Goal: Task Accomplishment & Management: Manage account settings

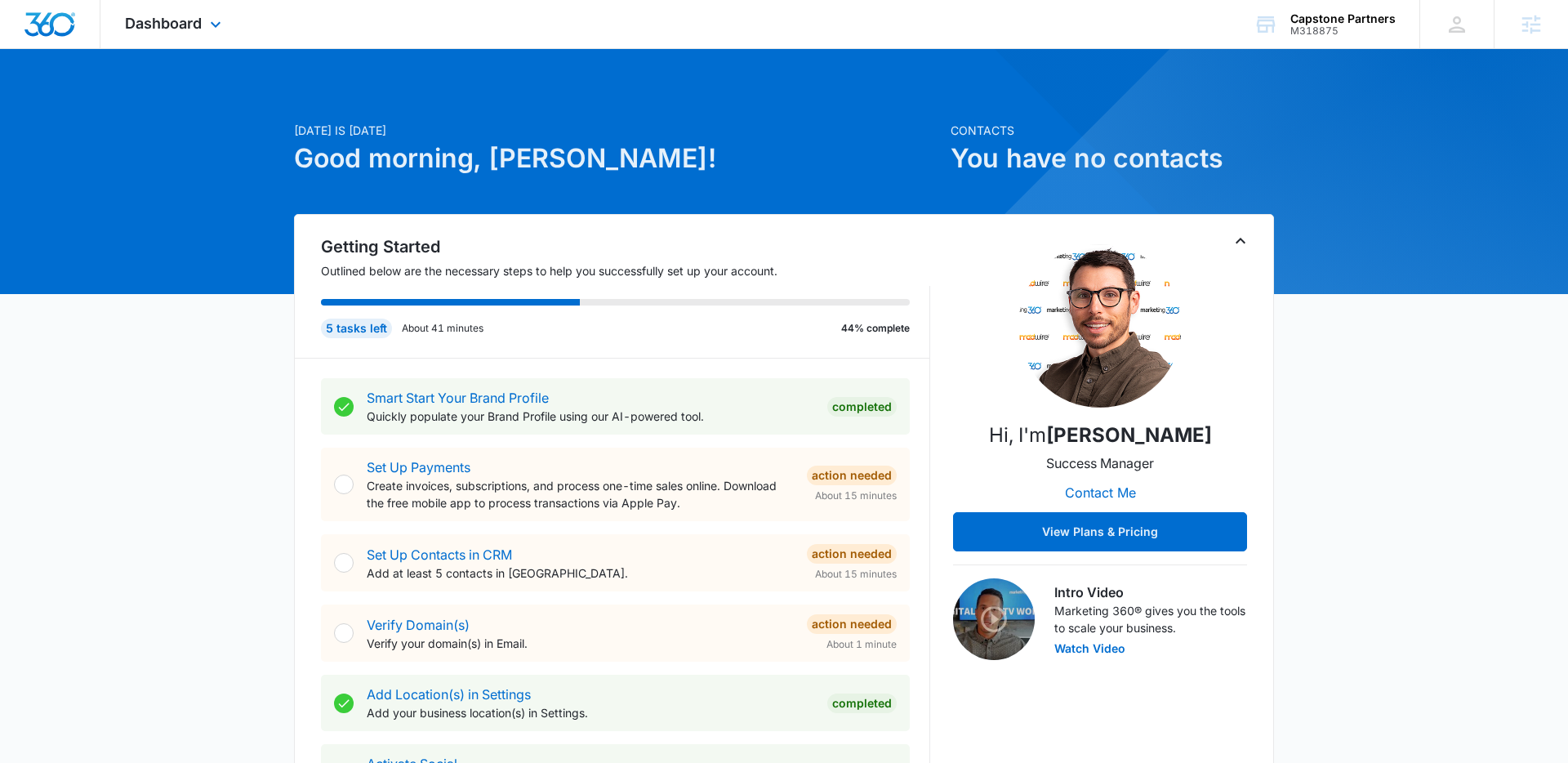
drag, startPoint x: 198, startPoint y: 31, endPoint x: 194, endPoint y: 45, distance: 14.6
click at [198, 32] on div "Dashboard Apps Reputation Websites Forms CRM Email Social Payments POS Content …" at bounding box center [175, 24] width 150 height 48
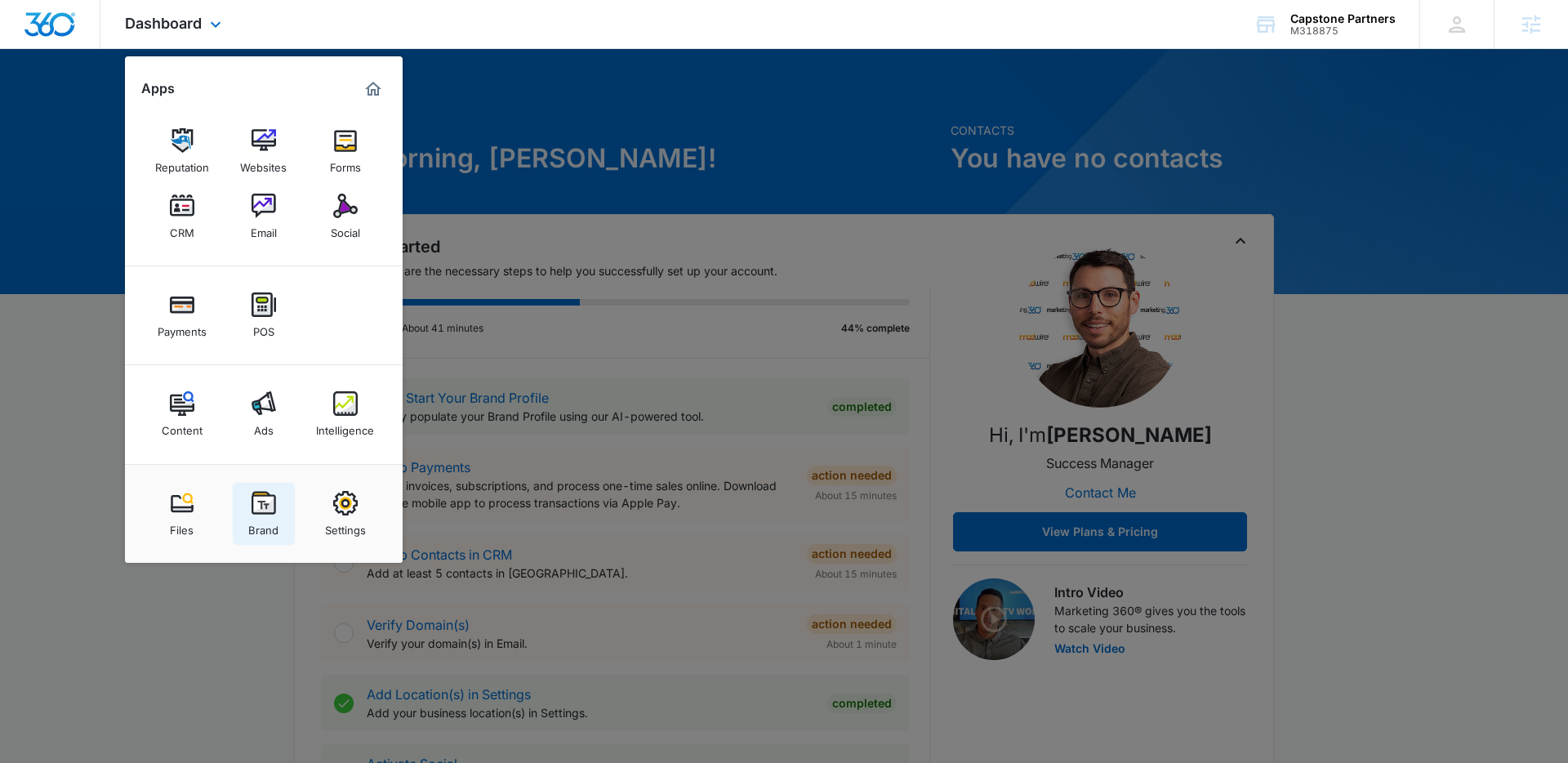
click at [263, 493] on img at bounding box center [263, 502] width 25 height 25
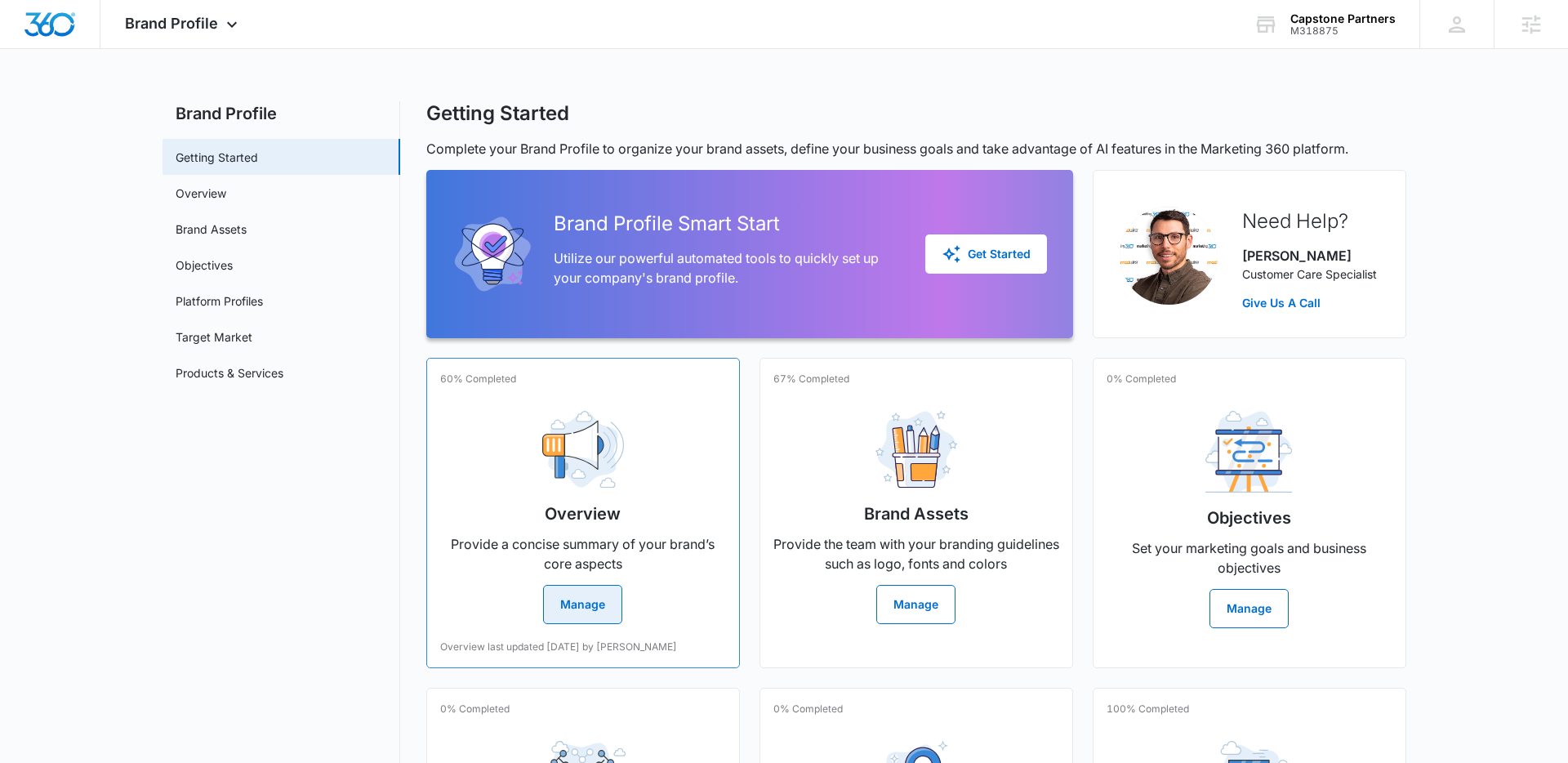
click at [516, 495] on div "Overview Provide a concise summary of your brand’s core aspects Manage" at bounding box center [583, 510] width 286 height 226
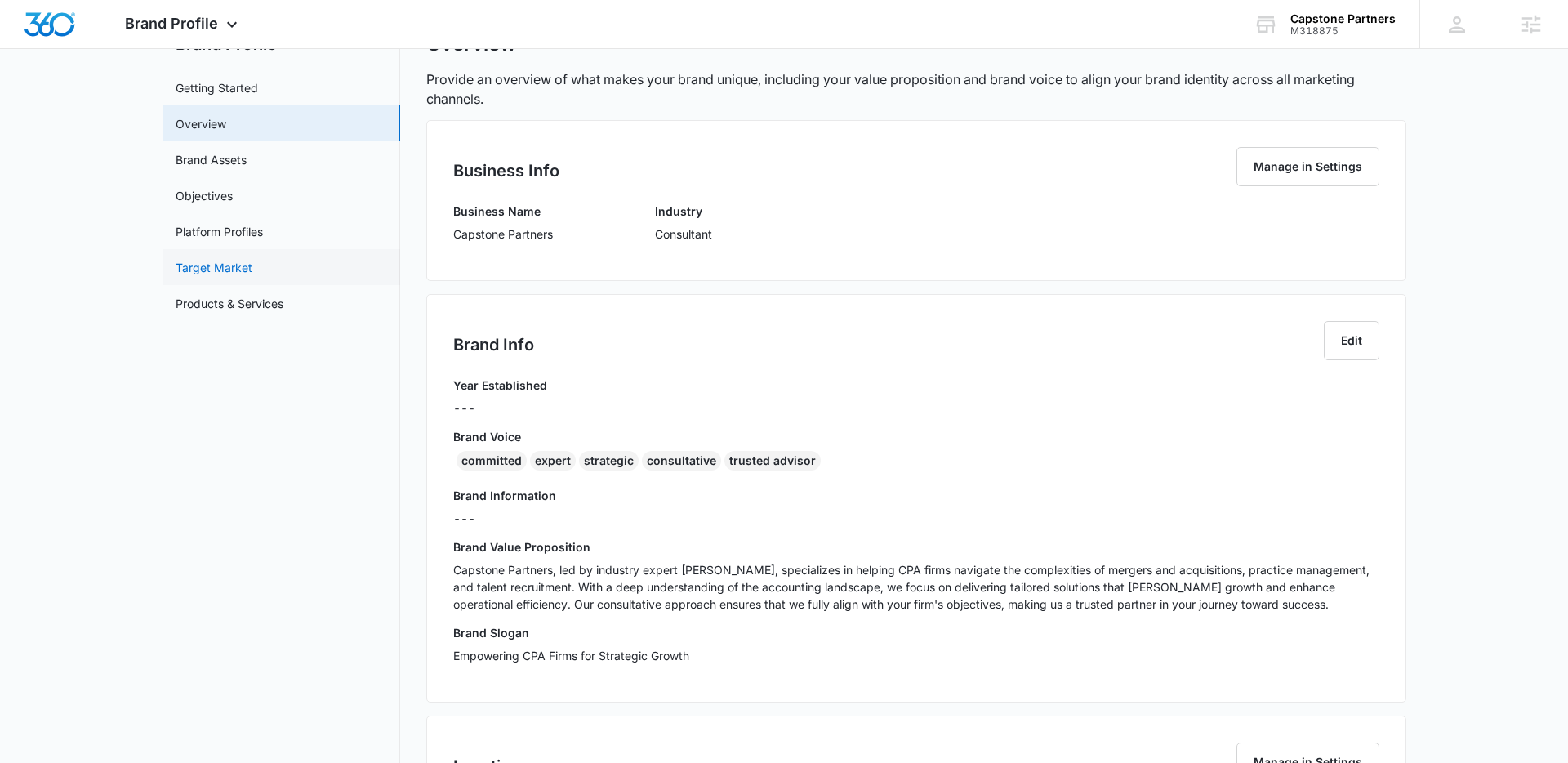
scroll to position [59, 0]
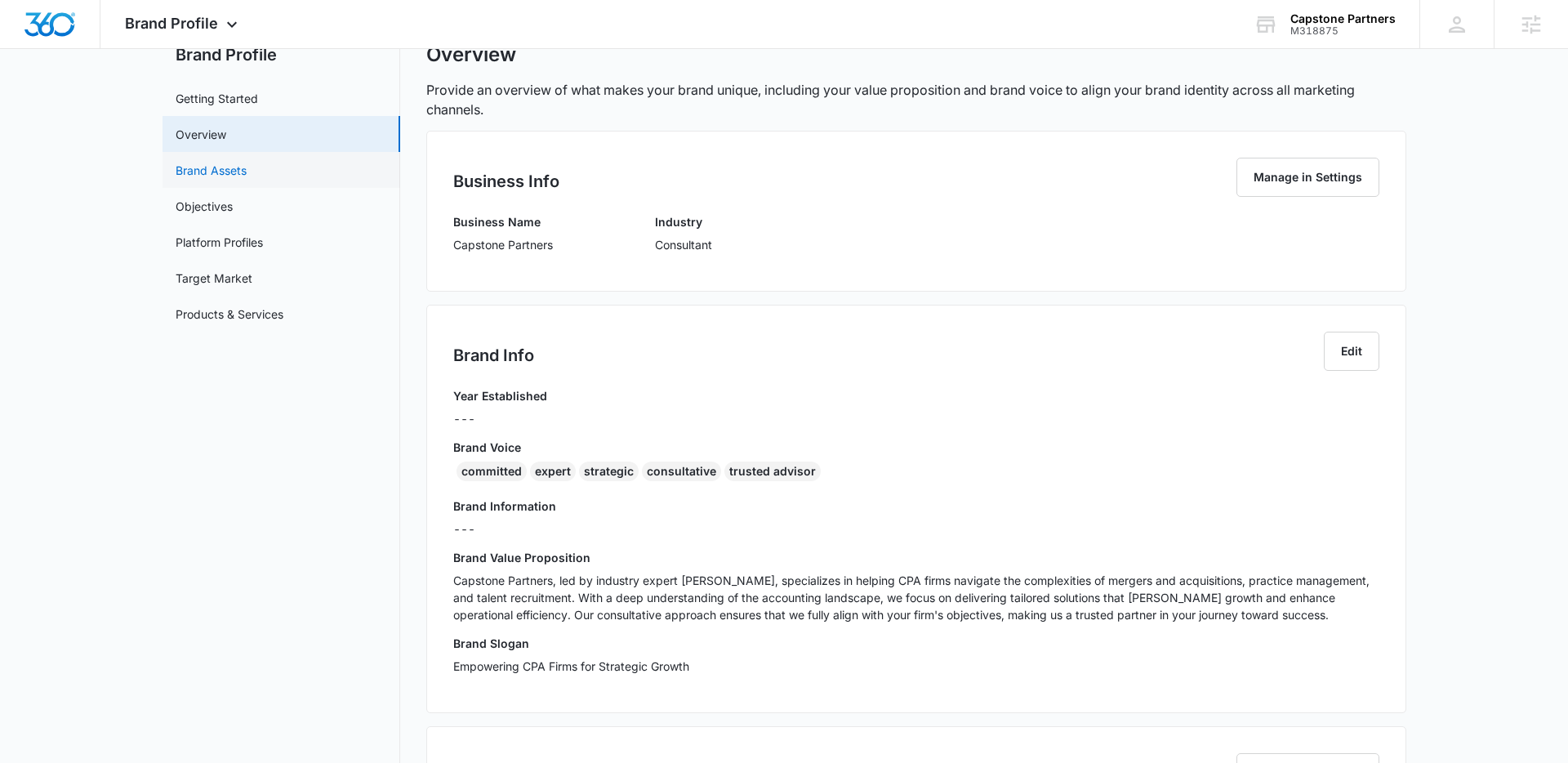
click at [219, 175] on link "Brand Assets" at bounding box center [211, 170] width 71 height 17
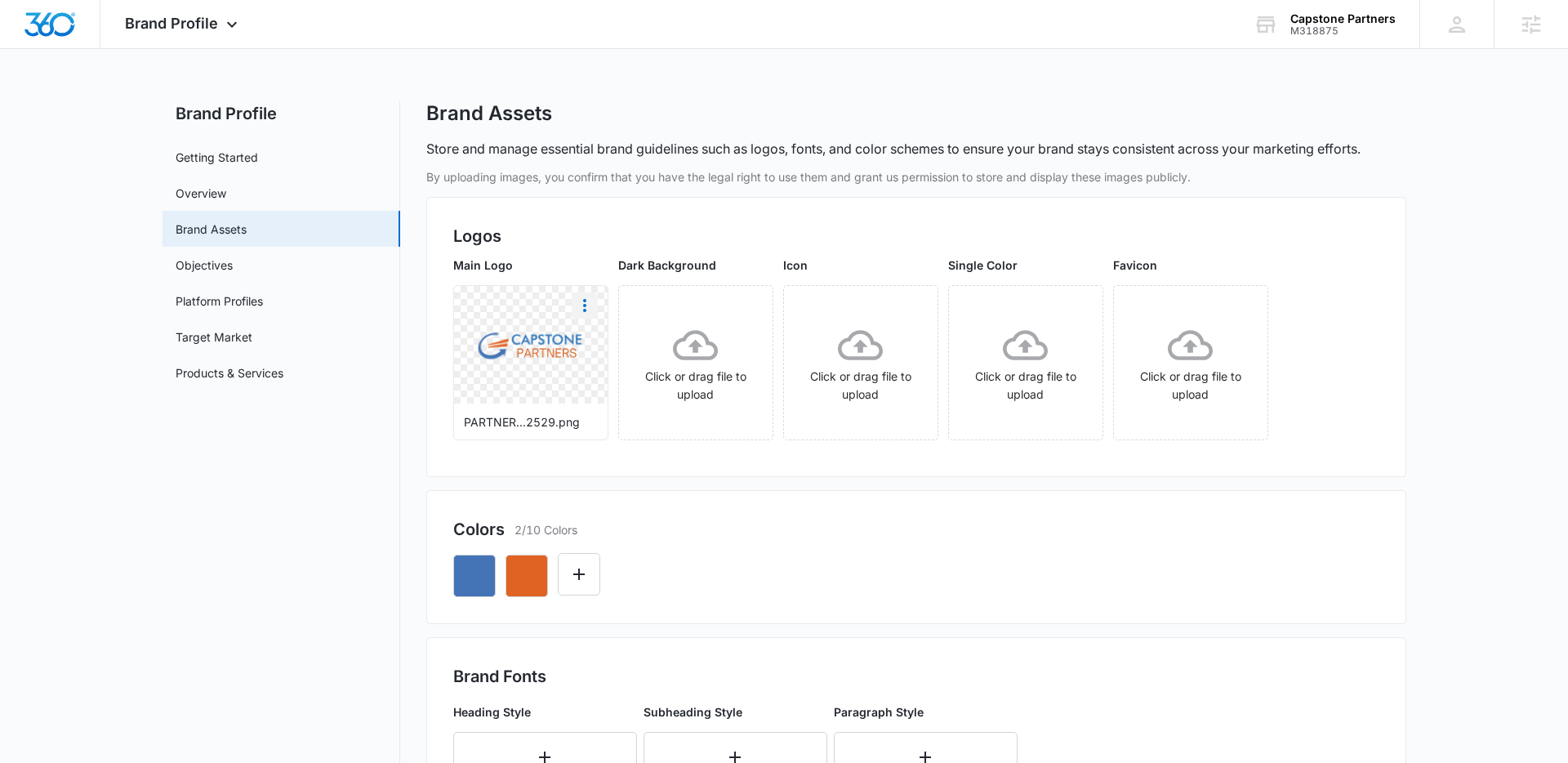
click at [584, 307] on icon "More" at bounding box center [585, 305] width 20 height 20
click at [602, 346] on div "Download" at bounding box center [619, 351] width 53 height 12
click at [213, 191] on link "Overview" at bounding box center [201, 193] width 51 height 17
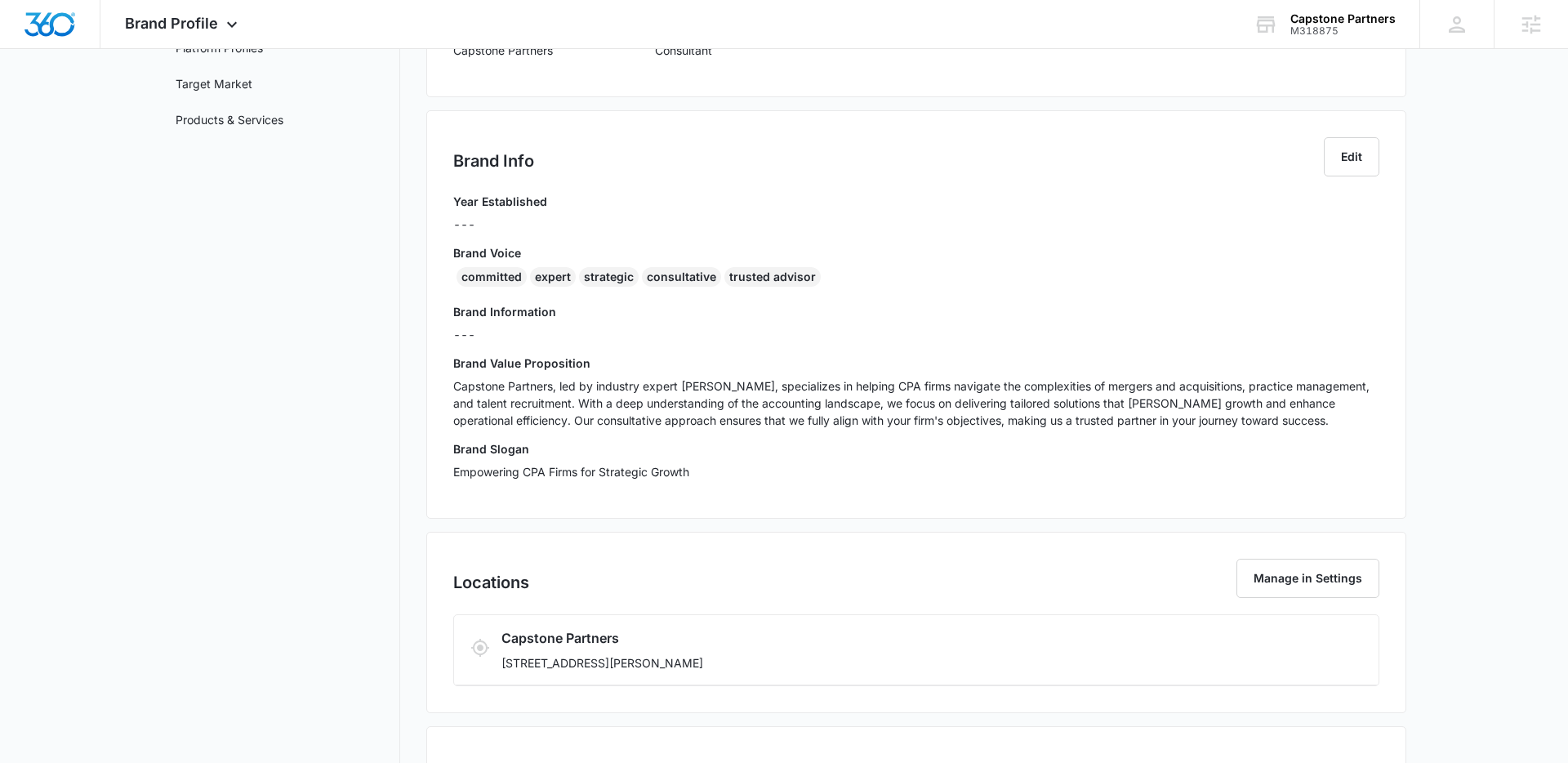
scroll to position [254, 0]
click at [606, 386] on p "Capstone Partners, led by industry expert Jeff Kapelus, specializes in helping …" at bounding box center [916, 401] width 926 height 52
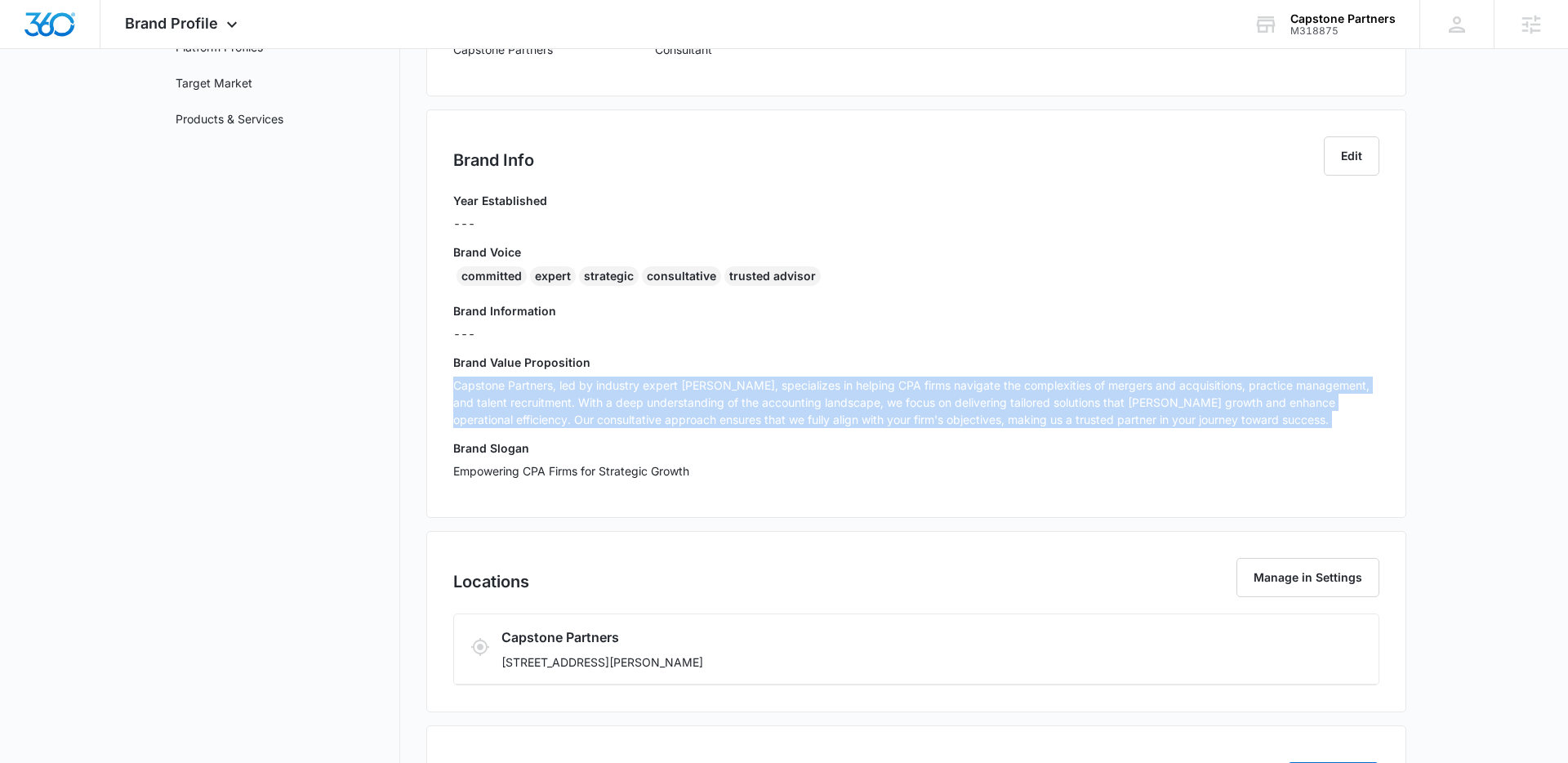
click at [606, 385] on p "Capstone Partners, led by industry expert Jeff Kapelus, specializes in helping …" at bounding box center [916, 401] width 926 height 52
copy p "Capstone Partners, led by industry expert Jeff Kapelus, specializes in helping …"
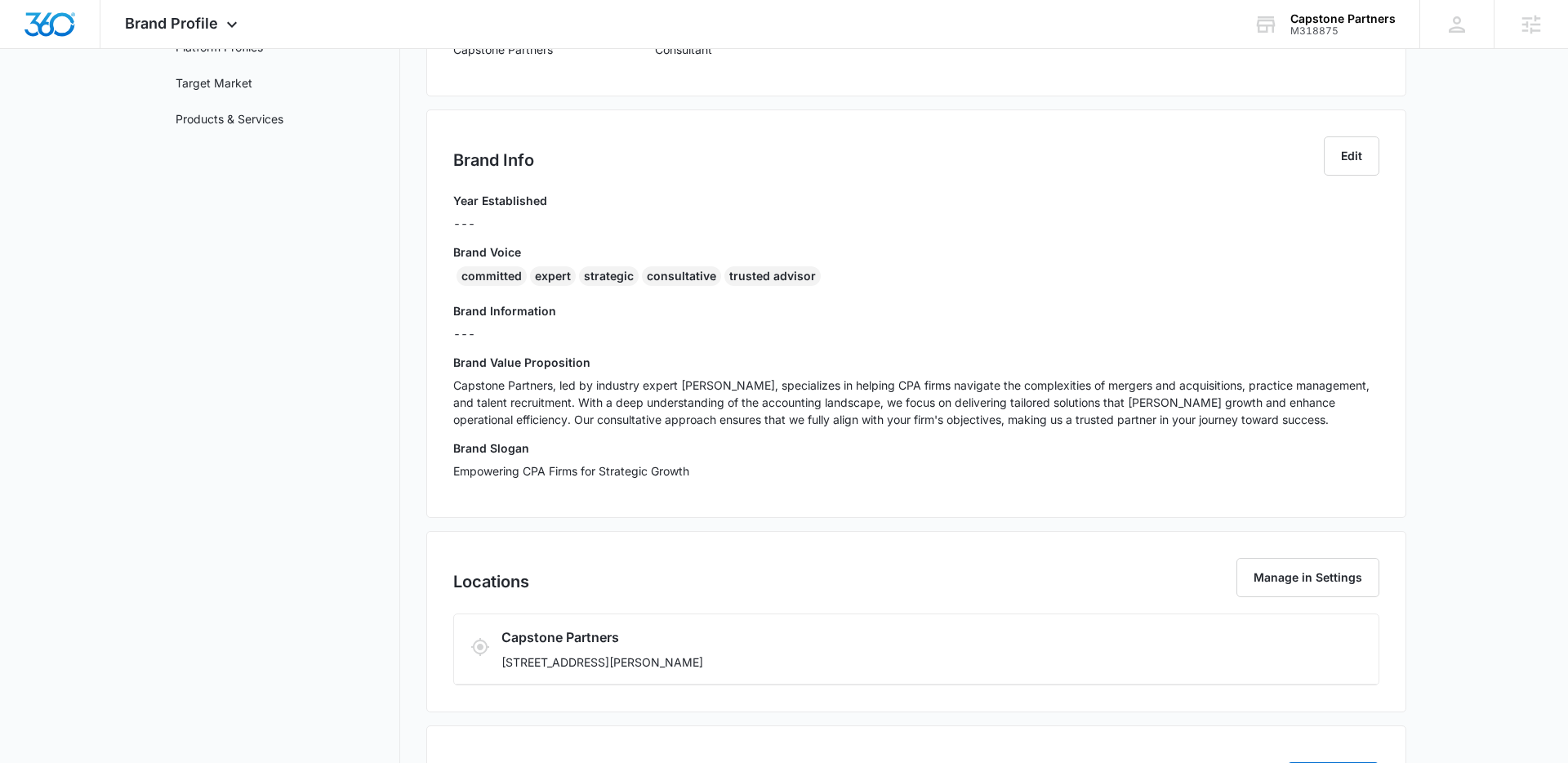
click at [739, 481] on div "Brand Slogan Empowering CPA Firms for Strategic Growth" at bounding box center [916, 465] width 926 height 52
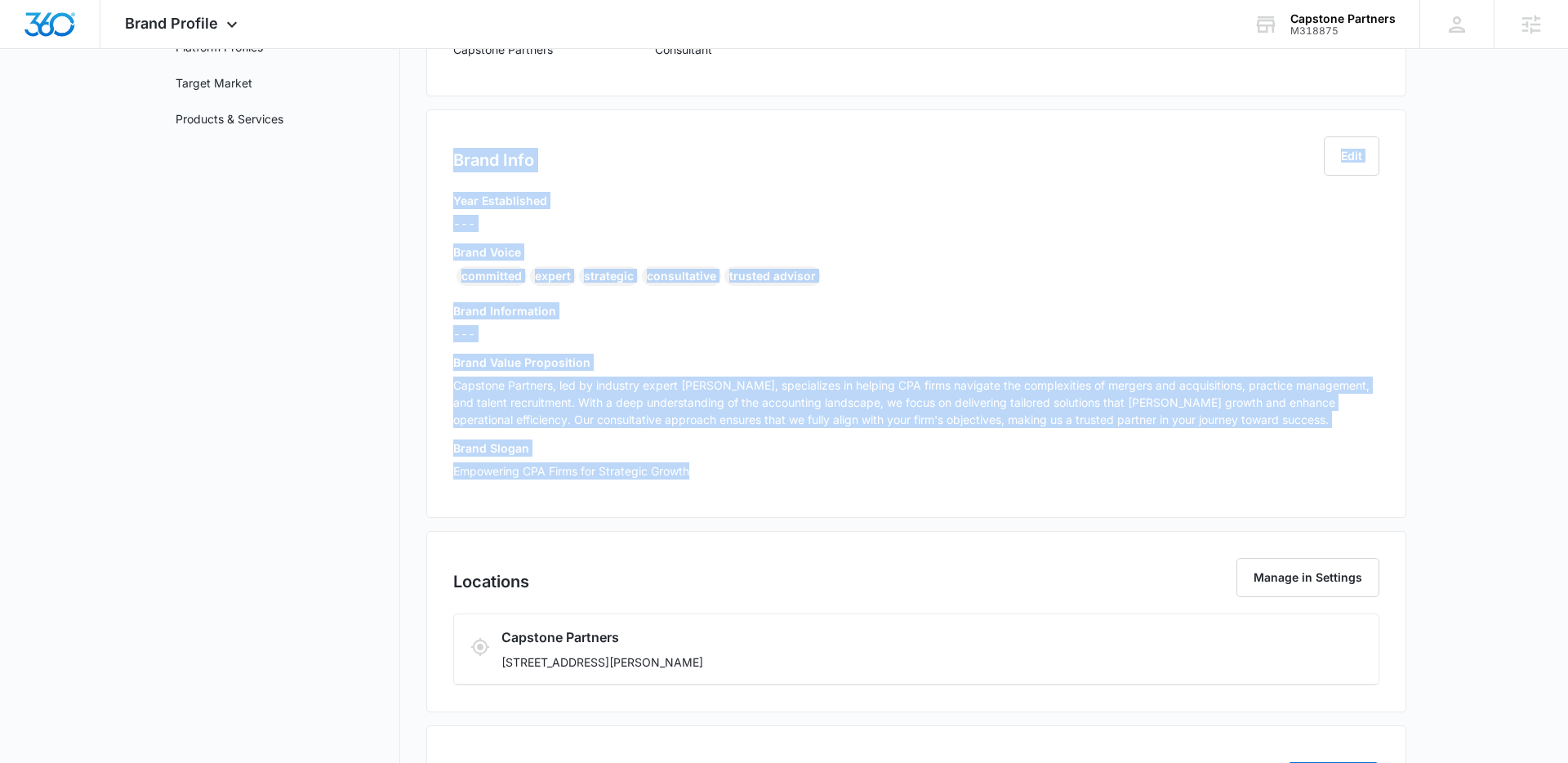
drag, startPoint x: 674, startPoint y: 451, endPoint x: 453, endPoint y: 167, distance: 359.9
click at [454, 167] on div "Brand Info Edit Year Established --- Brand Voice committed expert strategic con…" at bounding box center [916, 313] width 980 height 409
copy div "Brand Info Edit Year Established --- Brand Voice committed expert strategic con…"
click at [673, 402] on p "Capstone Partners, led by industry expert Jeff Kapelus, specializes in helping …" at bounding box center [916, 401] width 926 height 52
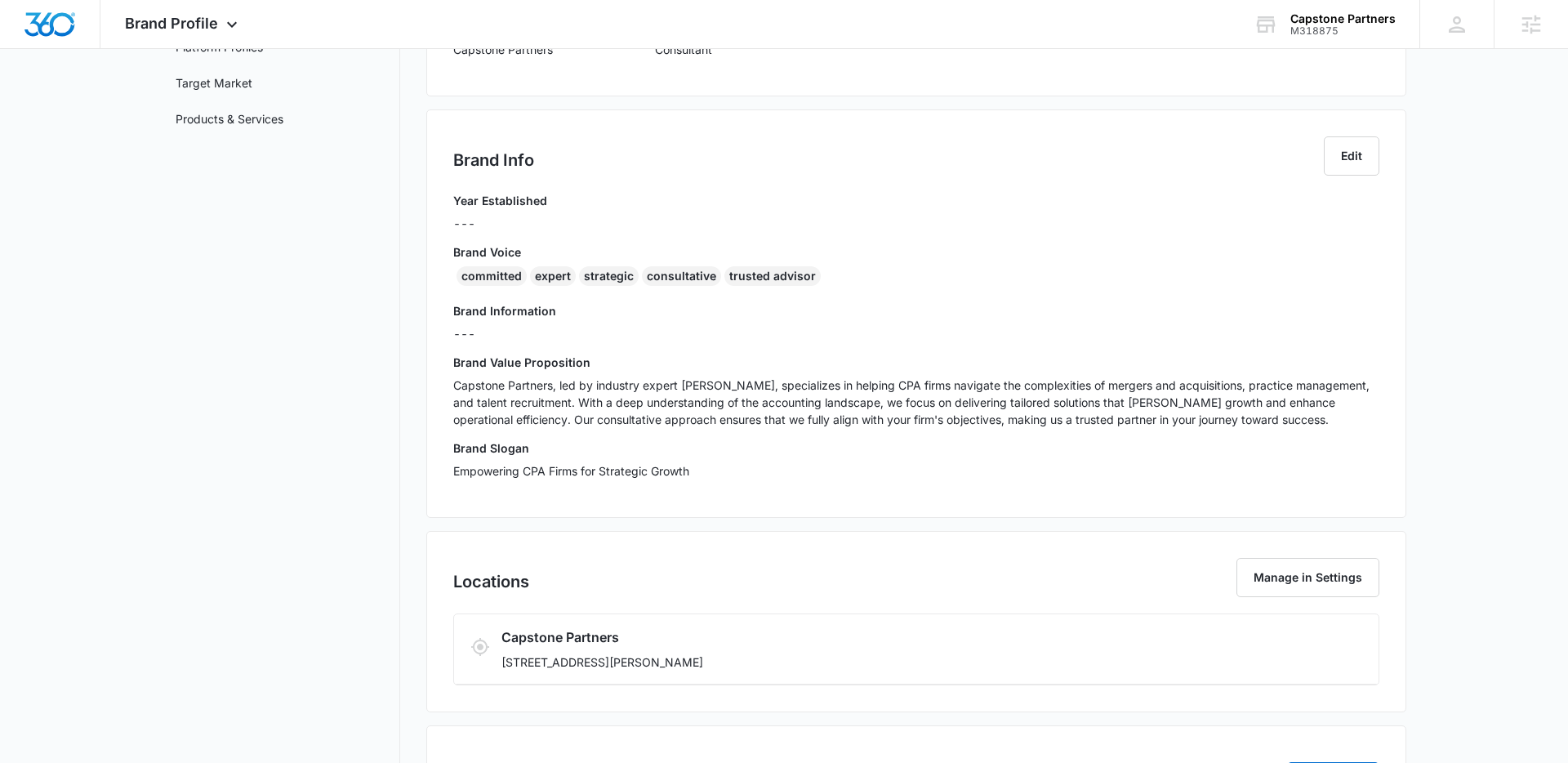
scroll to position [0, 0]
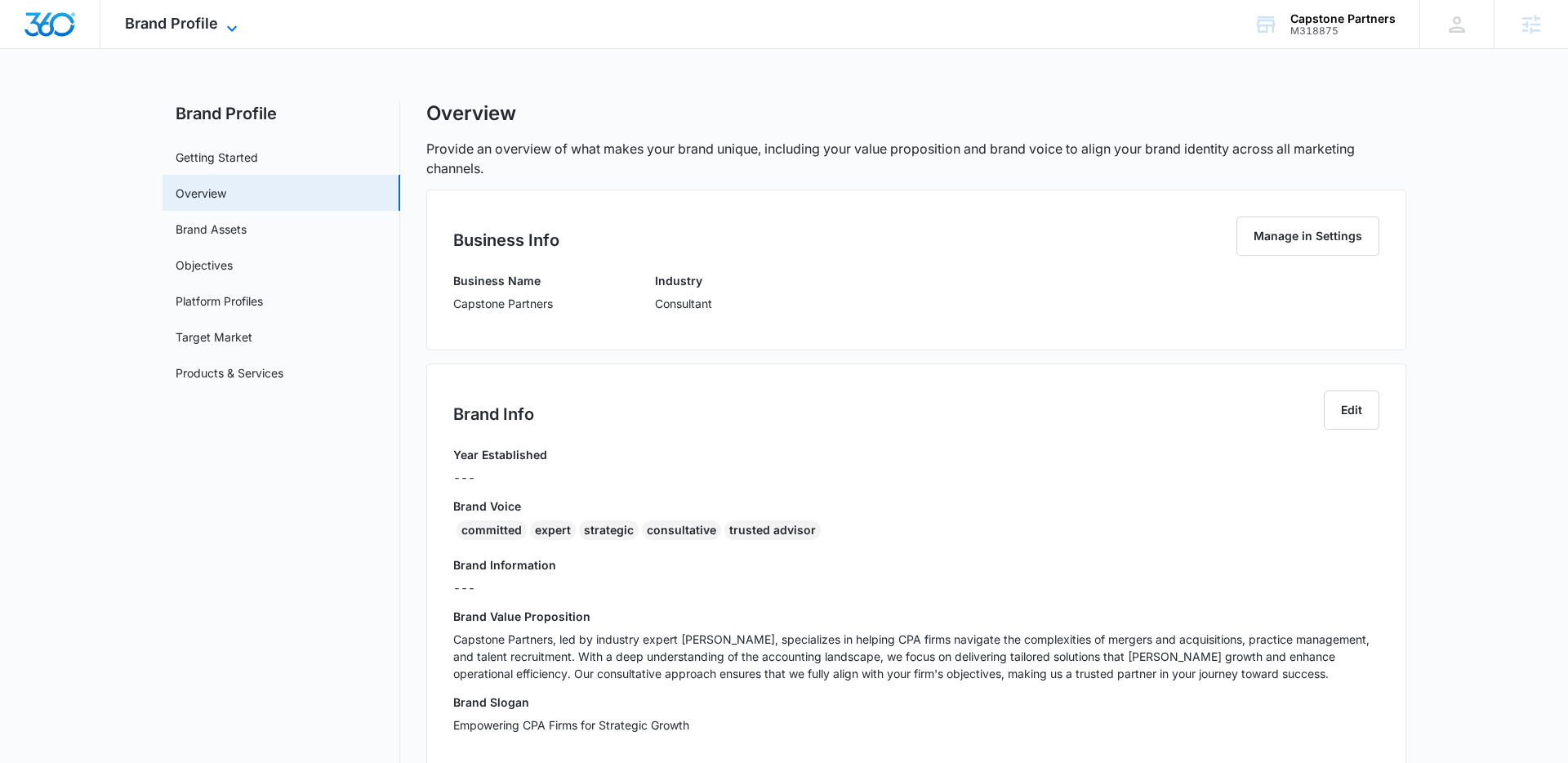
click at [232, 20] on icon at bounding box center [233, 29] width 20 height 20
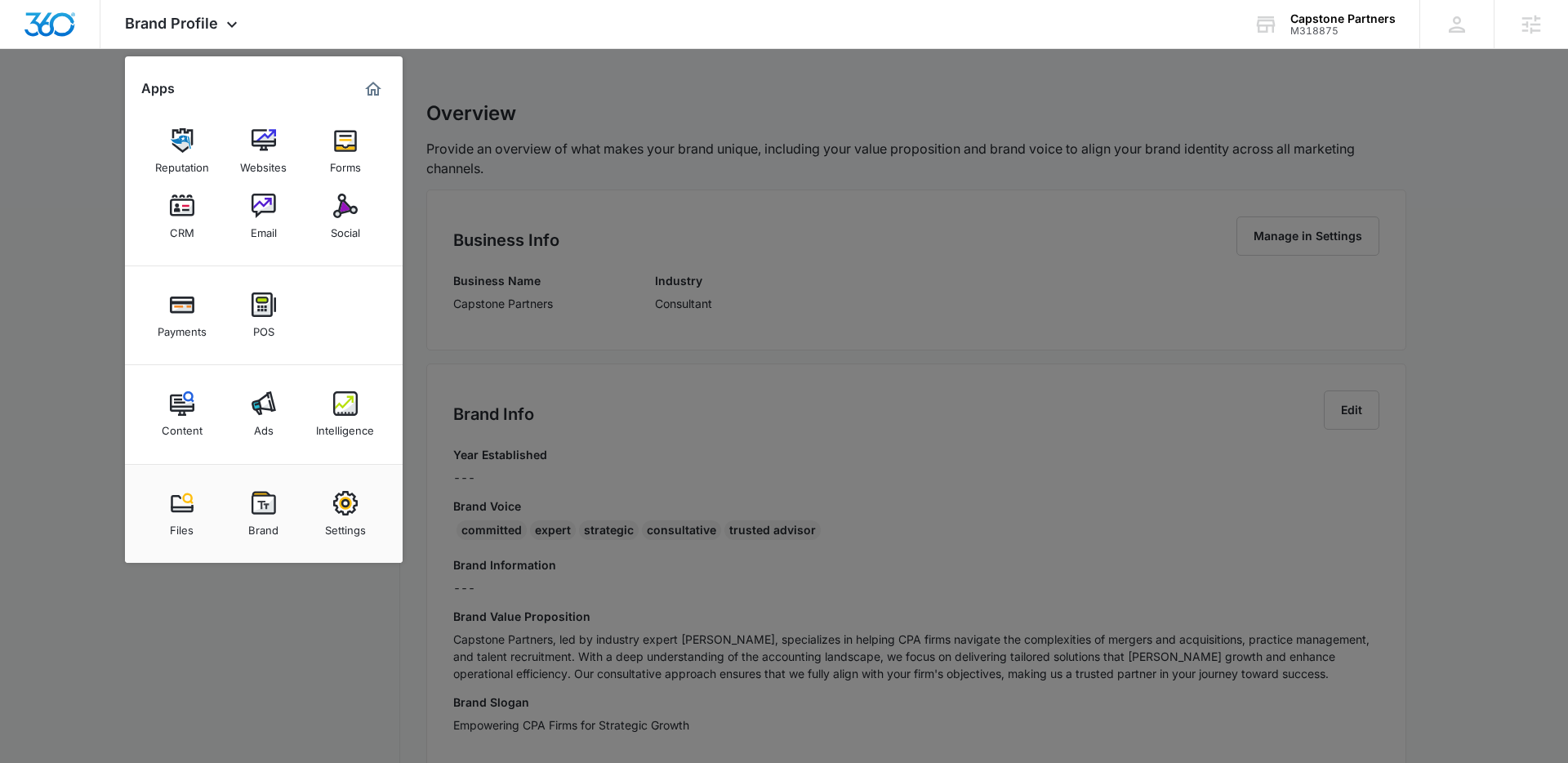
click at [355, 214] on img at bounding box center [345, 205] width 25 height 25
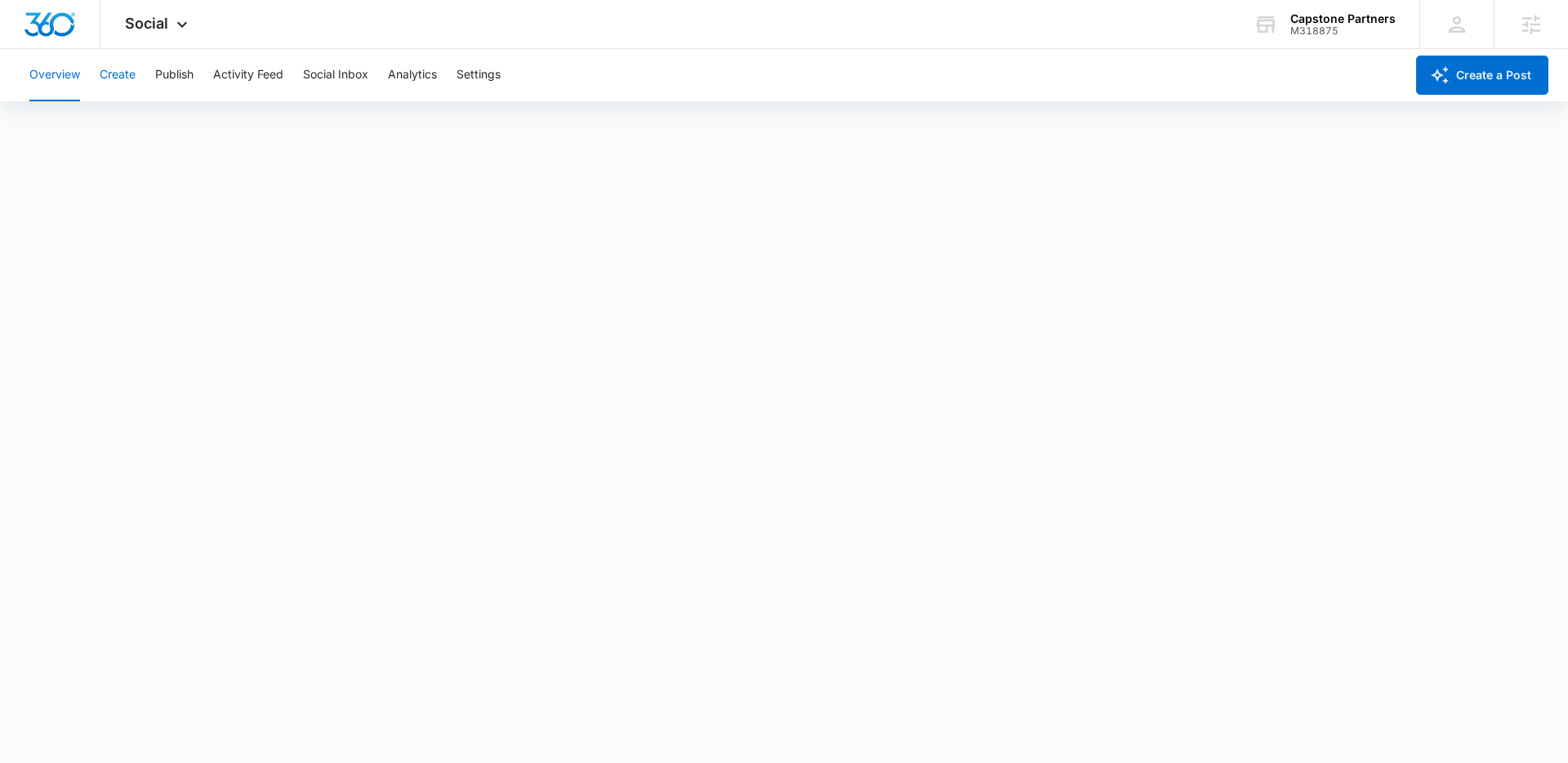
drag, startPoint x: 117, startPoint y: 74, endPoint x: 118, endPoint y: 93, distance: 19.0
click at [117, 74] on button "Create" at bounding box center [118, 75] width 36 height 53
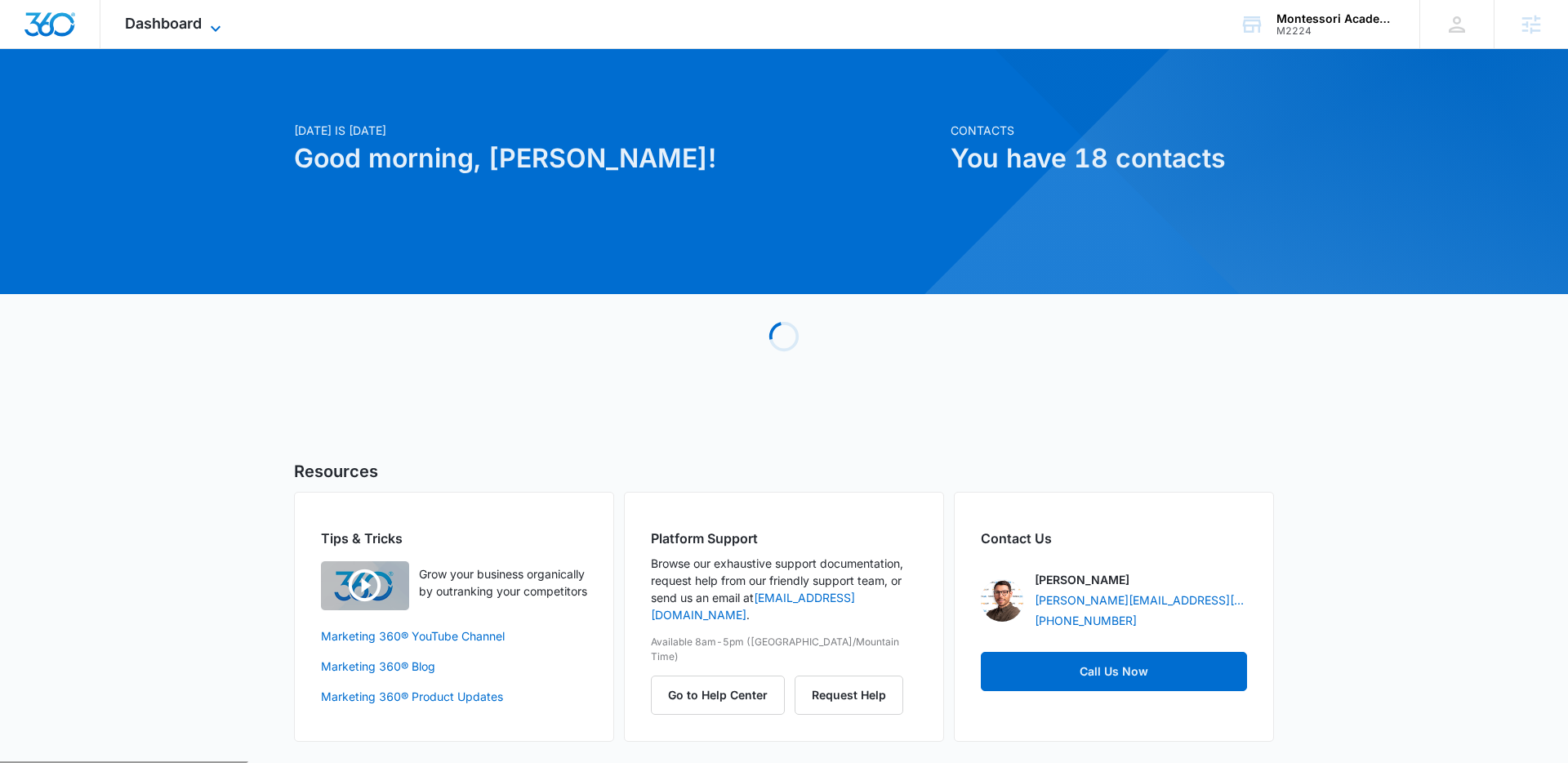
click at [208, 20] on icon at bounding box center [216, 29] width 20 height 20
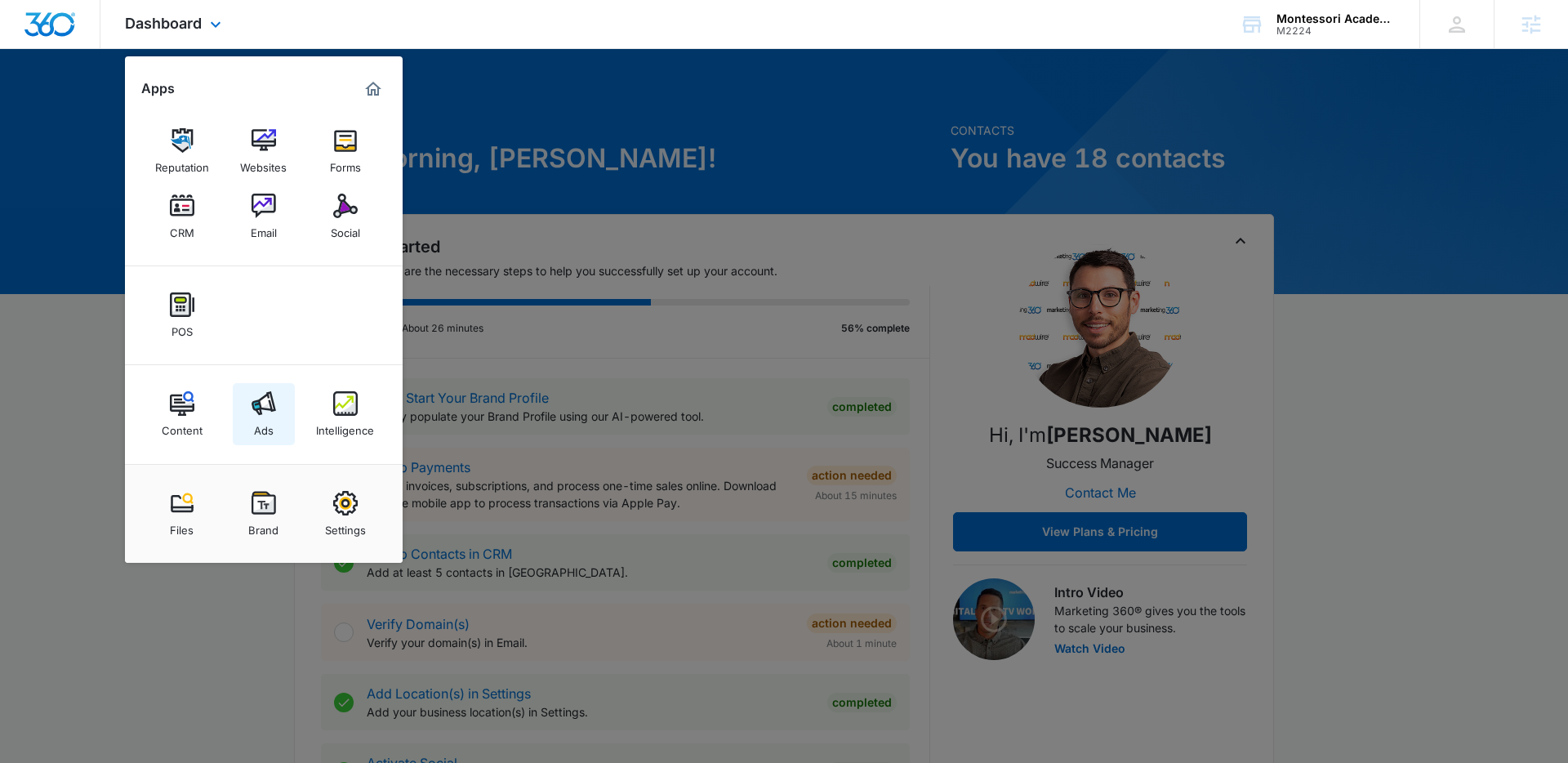
click at [254, 421] on div "Ads" at bounding box center [264, 426] width 20 height 21
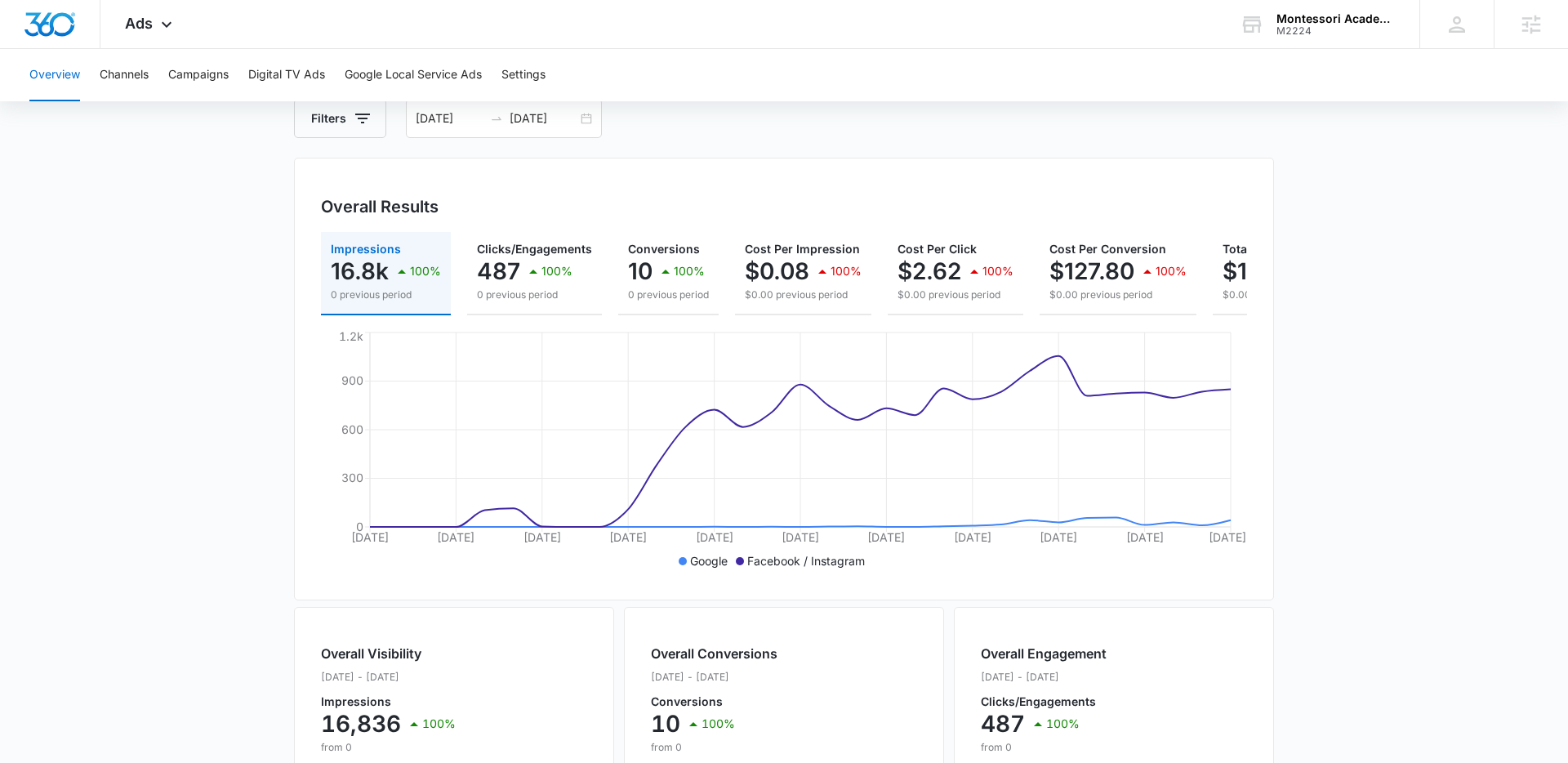
scroll to position [102, 0]
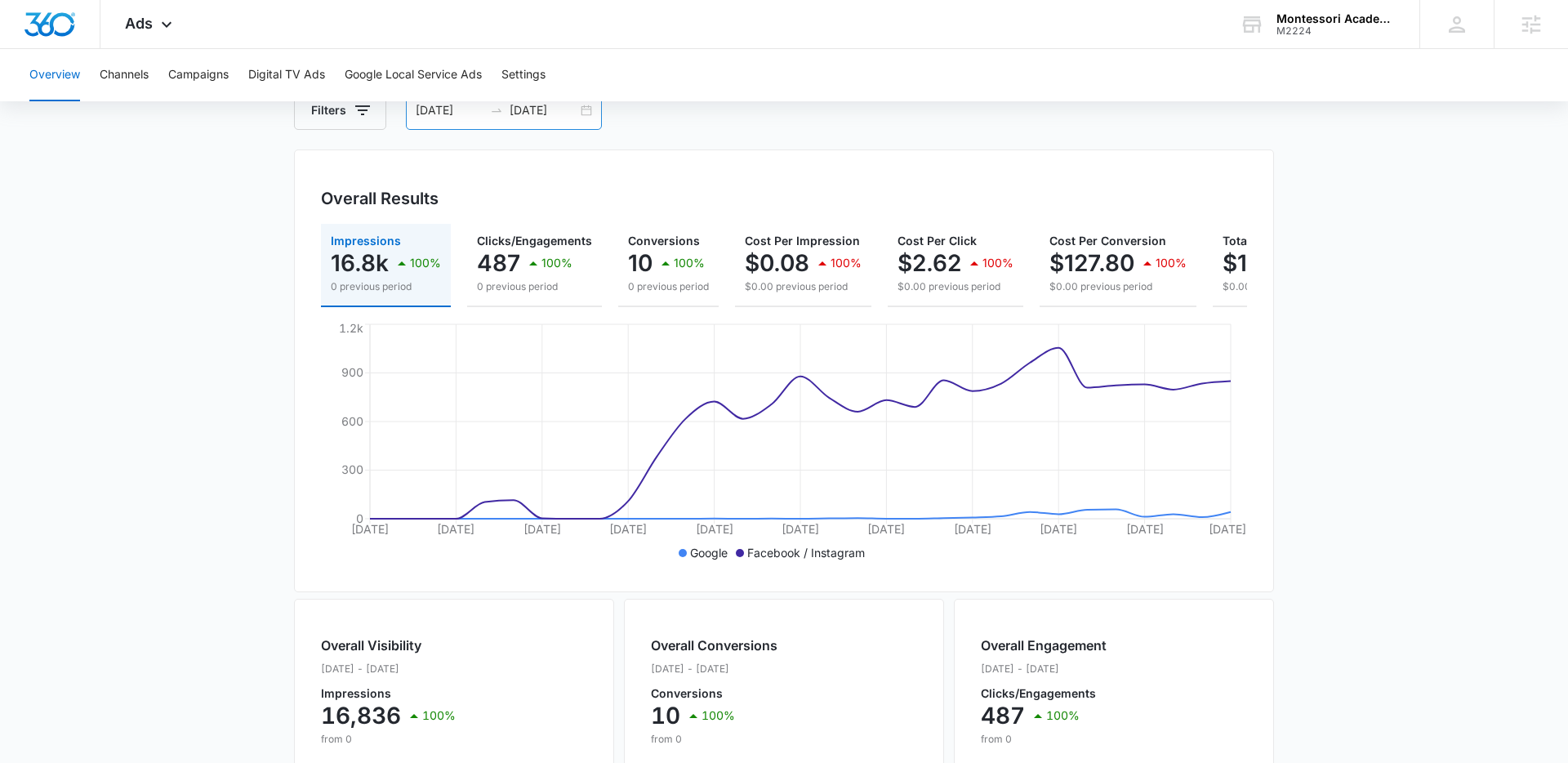
click at [583, 109] on div "07/12/2025 08/11/2025" at bounding box center [504, 110] width 196 height 39
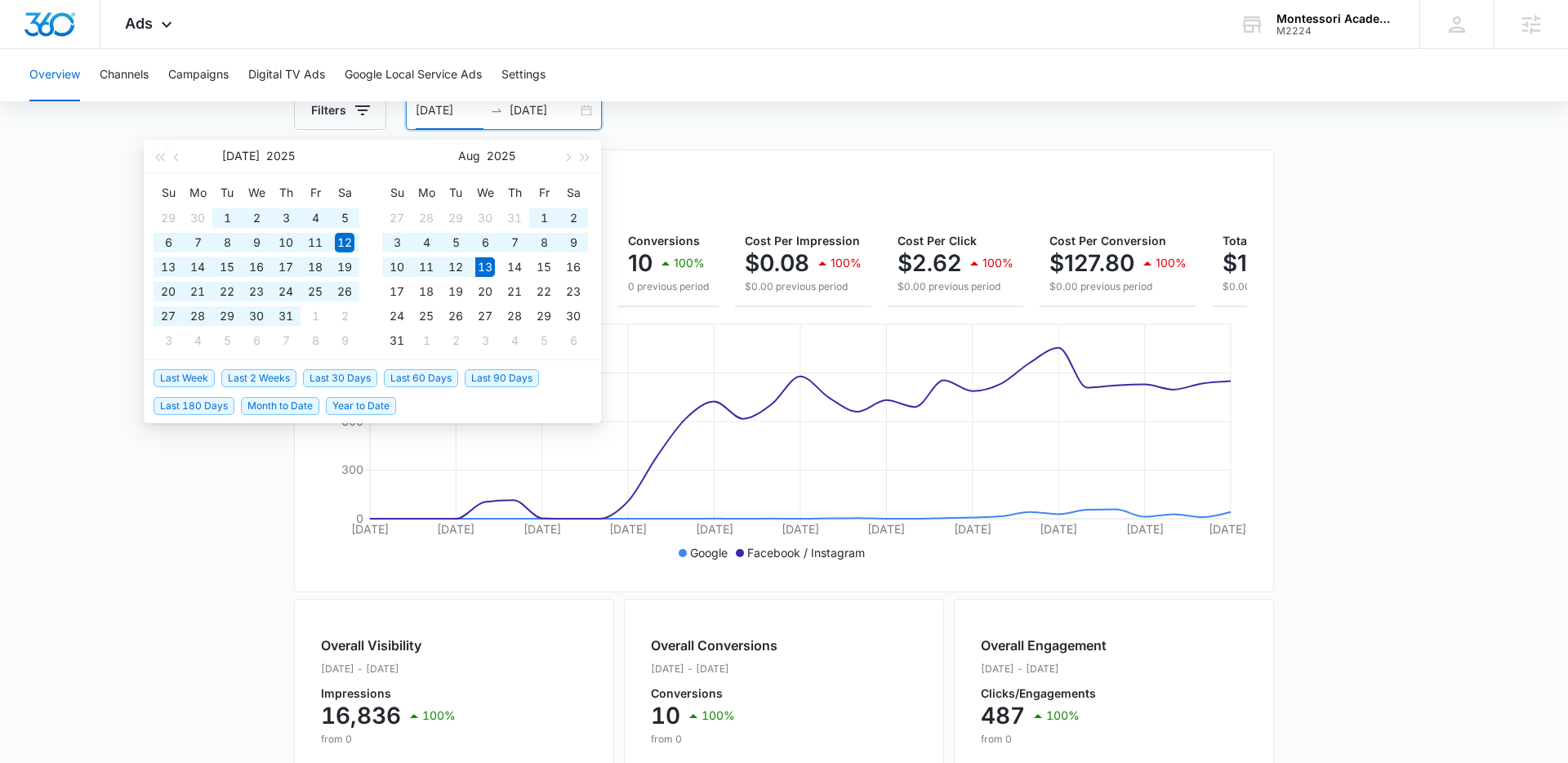
click at [399, 384] on span "Last 60 Days" at bounding box center [422, 378] width 74 height 18
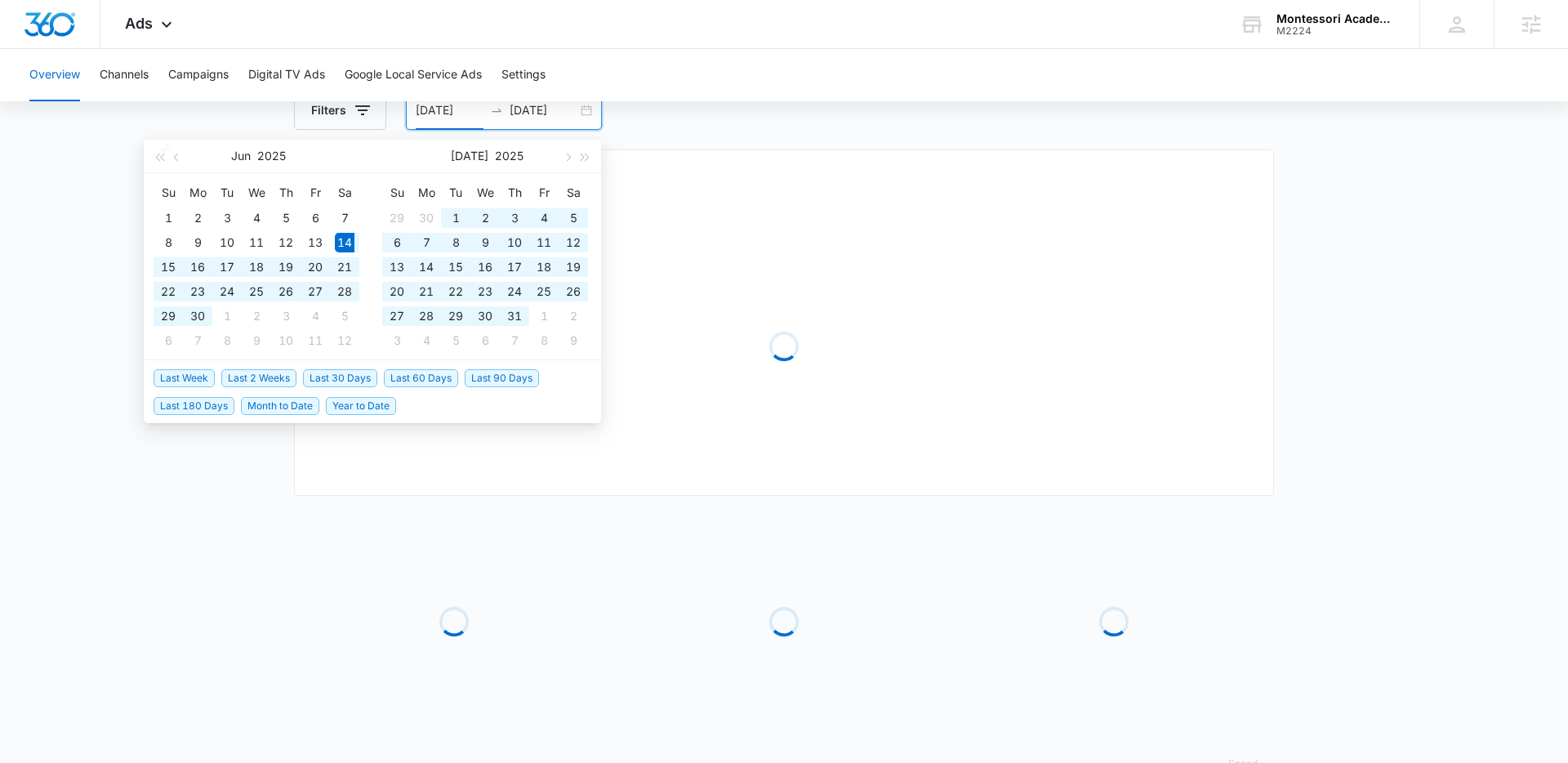
type input "06/14/2025"
type input "08/13/2025"
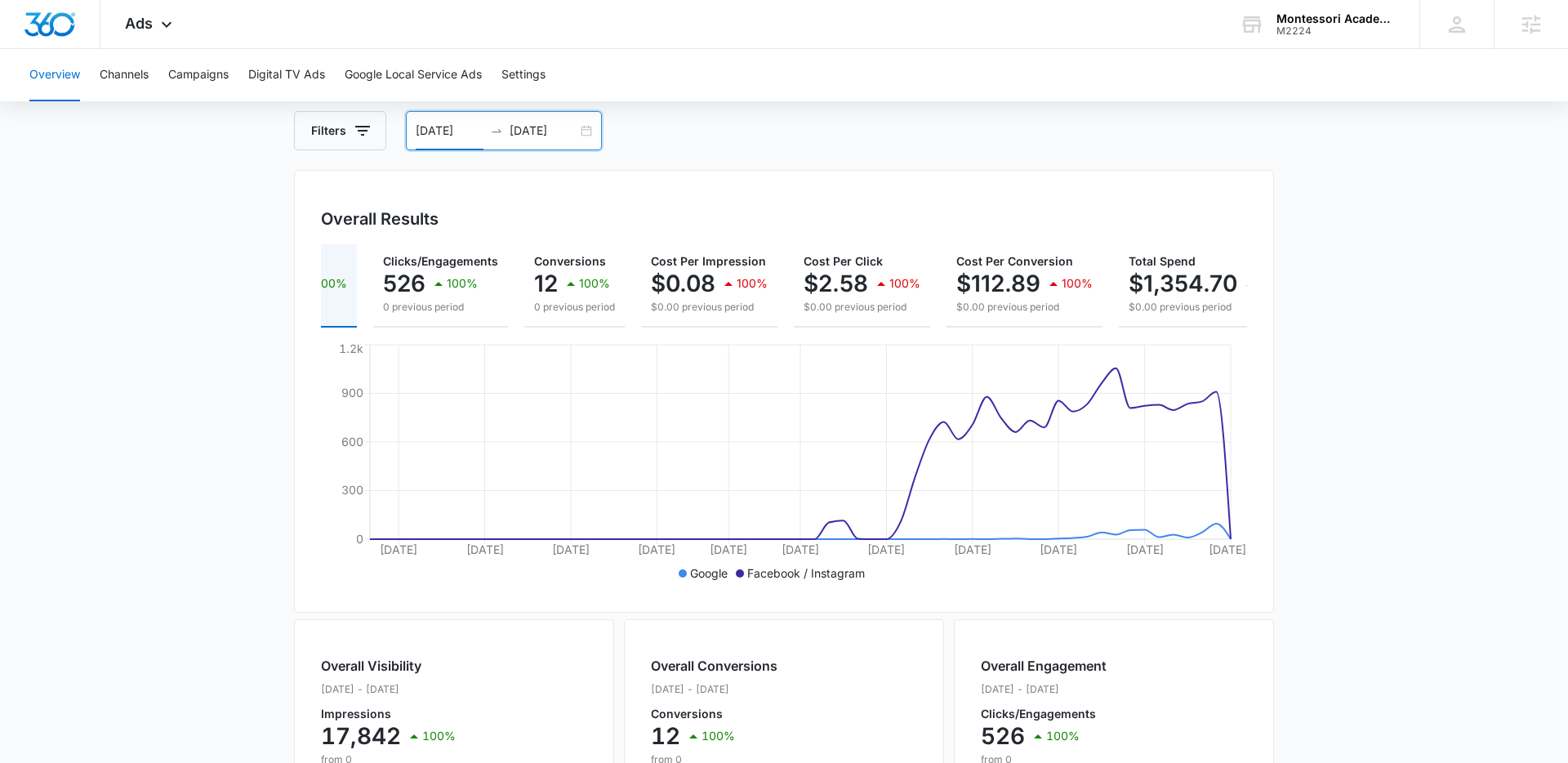
scroll to position [0, 0]
